Goal: Information Seeking & Learning: Learn about a topic

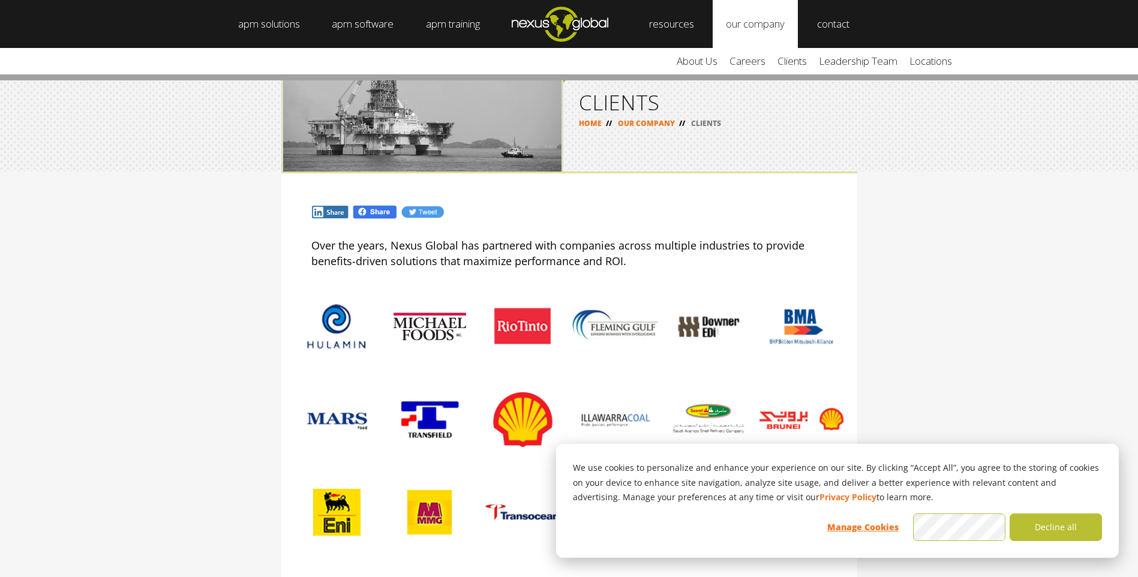
click at [769, 24] on link "our company" at bounding box center [755, 24] width 85 height 48
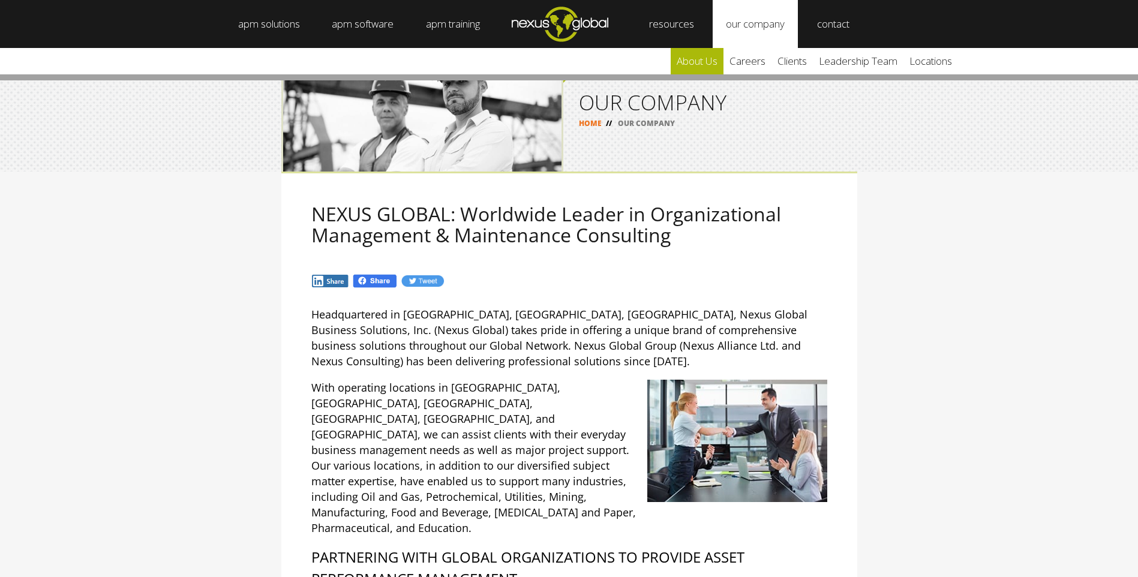
click at [703, 57] on link "about us" at bounding box center [697, 61] width 53 height 26
